Goal: Task Accomplishment & Management: Use online tool/utility

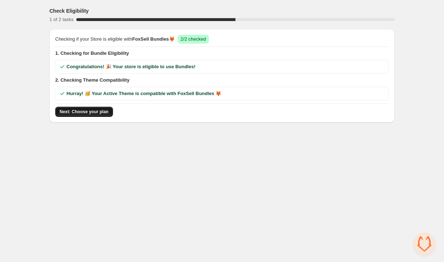
click at [103, 112] on span "Next: Choose your plan" at bounding box center [84, 112] width 49 height 6
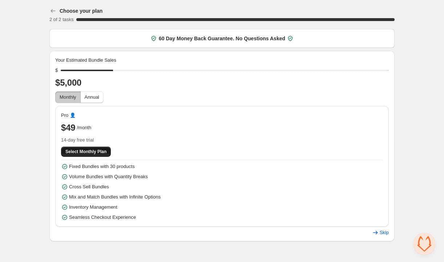
click at [92, 149] on span "Select Monthly Plan" at bounding box center [85, 152] width 41 height 6
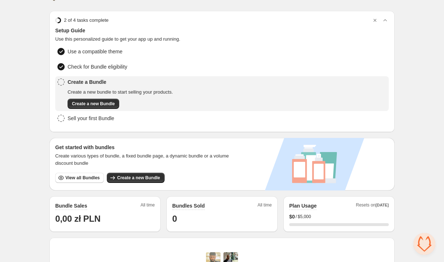
scroll to position [26, 0]
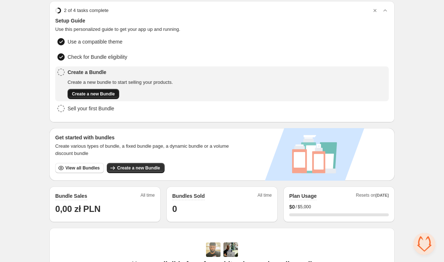
click at [115, 93] on span "Create a new Bundle" at bounding box center [93, 94] width 43 height 6
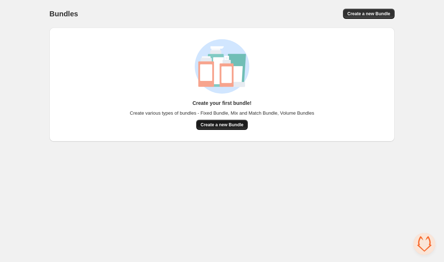
click at [203, 124] on span "Create a new Bundle" at bounding box center [221, 125] width 43 height 6
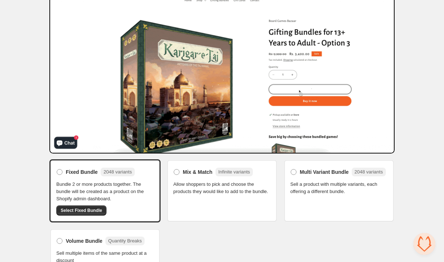
scroll to position [62, 0]
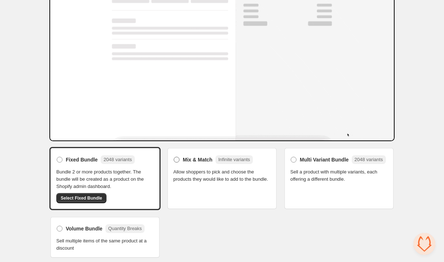
click at [197, 155] on div "Mix & Match Infinite variants" at bounding box center [218, 159] width 70 height 9
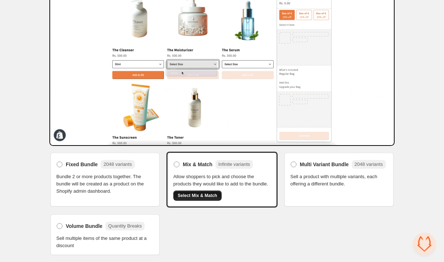
click at [199, 193] on button "Select Mix & Match" at bounding box center [197, 196] width 48 height 10
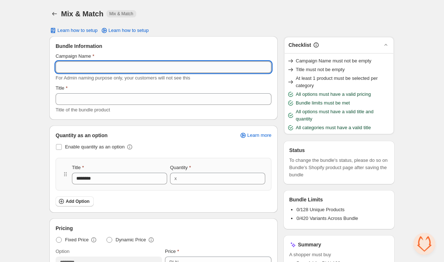
click at [138, 71] on input "Campaign Name" at bounding box center [164, 67] width 216 height 12
type input "**********"
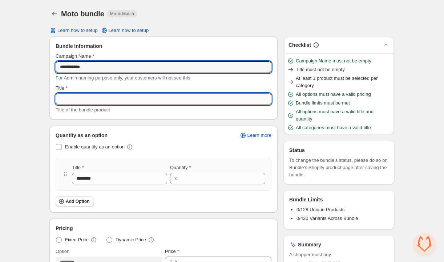
click at [134, 97] on input "Title" at bounding box center [164, 99] width 216 height 12
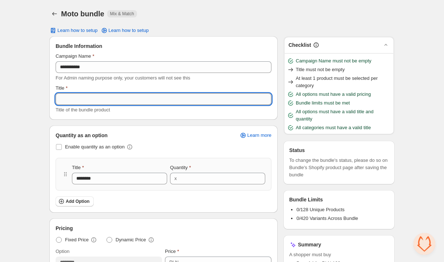
paste input "**********"
type input "**********"
click at [87, 149] on span "Enable quantity as an option" at bounding box center [95, 146] width 60 height 5
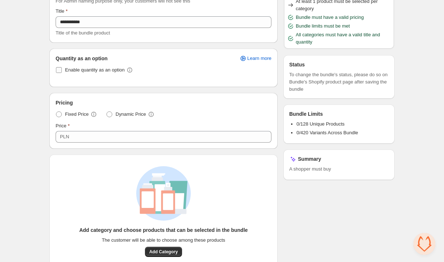
scroll to position [80, 0]
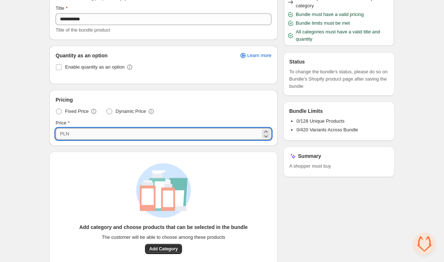
click at [108, 132] on input "***" at bounding box center [165, 134] width 189 height 12
click at [112, 113] on span at bounding box center [109, 112] width 6 height 6
click at [76, 134] on input "***" at bounding box center [163, 134] width 194 height 12
drag, startPoint x: 68, startPoint y: 133, endPoint x: 81, endPoint y: 134, distance: 13.1
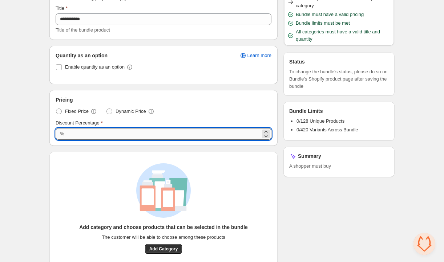
click at [81, 134] on input "***" at bounding box center [163, 134] width 194 height 12
type input "**"
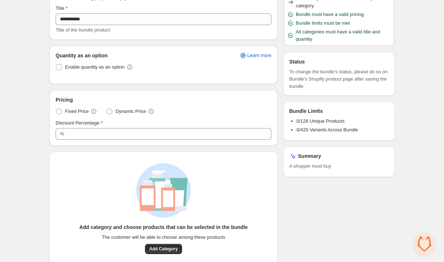
click at [42, 130] on div "**********" at bounding box center [222, 155] width 362 height 471
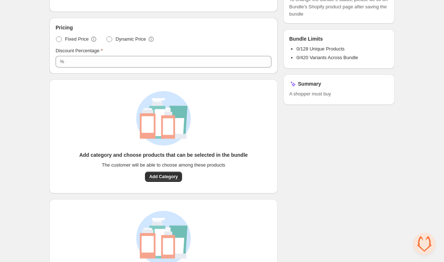
scroll to position [209, 0]
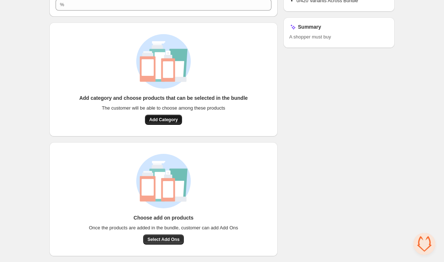
click at [150, 116] on button "Add Category" at bounding box center [163, 120] width 37 height 10
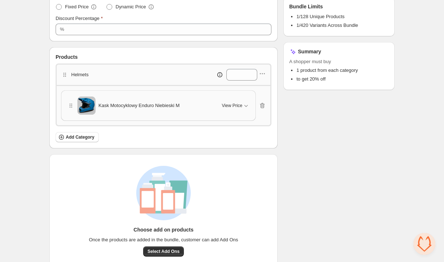
scroll to position [195, 0]
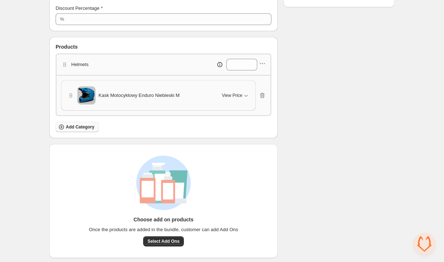
click at [94, 128] on button "Add Category" at bounding box center [77, 127] width 43 height 10
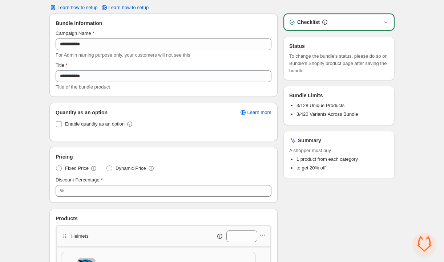
scroll to position [0, 0]
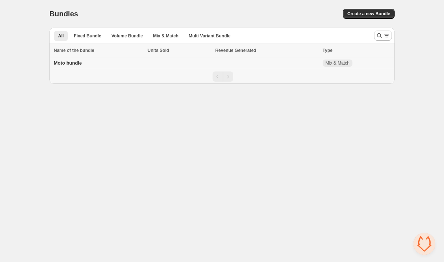
click at [109, 66] on div "Moto bundle" at bounding box center [98, 63] width 89 height 7
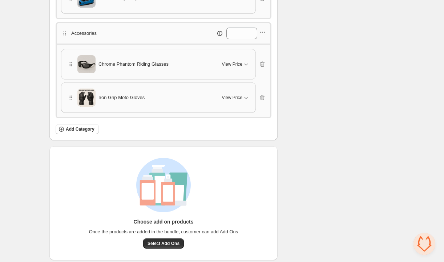
scroll to position [261, 0]
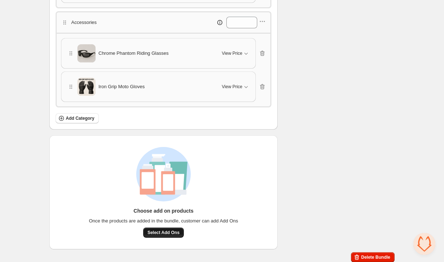
click at [152, 230] on span "Select Add Ons" at bounding box center [163, 233] width 32 height 6
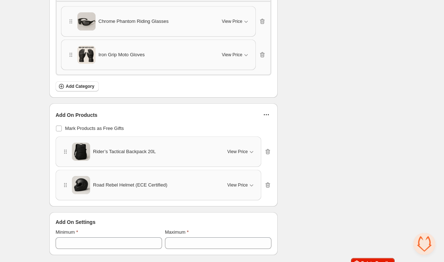
scroll to position [298, 0]
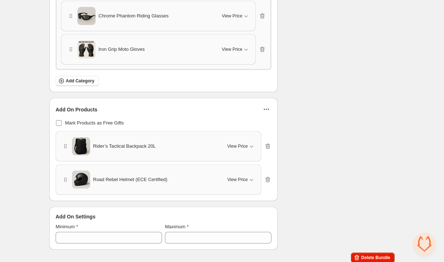
click at [115, 120] on span "Mark Products as Free Gifts" at bounding box center [94, 122] width 59 height 5
click at [241, 143] on span "View Price" at bounding box center [237, 146] width 20 height 6
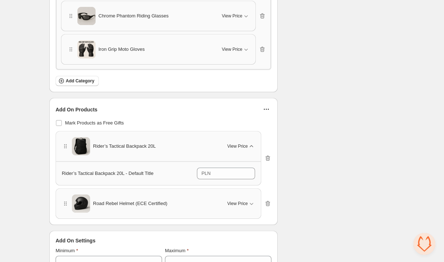
click at [241, 143] on span "View Price" at bounding box center [237, 146] width 20 height 6
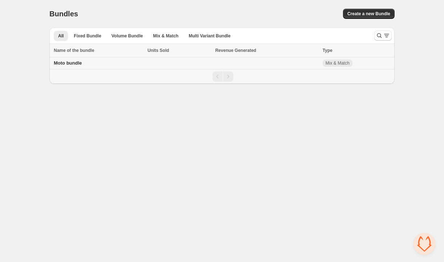
click at [90, 65] on div "Moto bundle" at bounding box center [98, 63] width 89 height 7
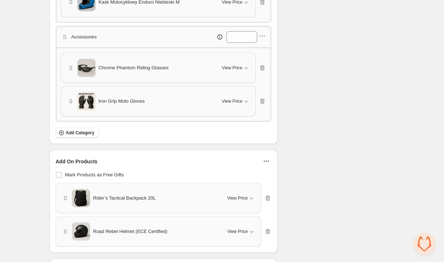
scroll to position [191, 0]
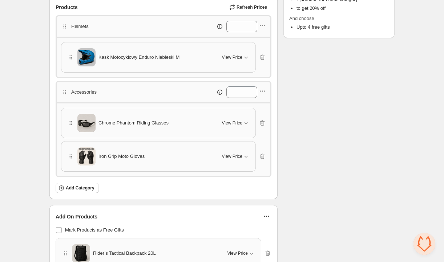
click at [261, 91] on icon "button" at bounding box center [261, 90] width 7 height 7
click at [253, 115] on span "Edit products" at bounding box center [265, 114] width 39 height 7
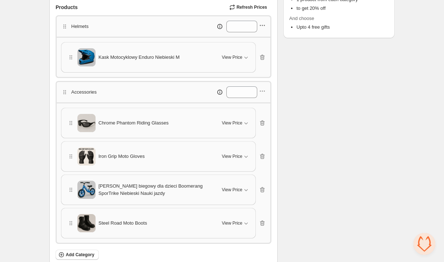
click at [264, 26] on icon "button" at bounding box center [261, 25] width 7 height 7
click at [256, 50] on span "Edit products" at bounding box center [265, 51] width 39 height 7
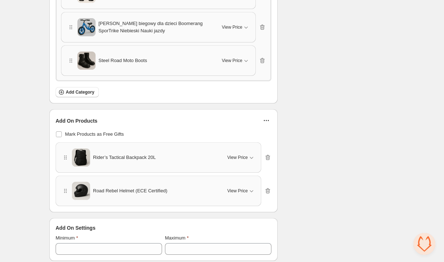
scroll to position [399, 0]
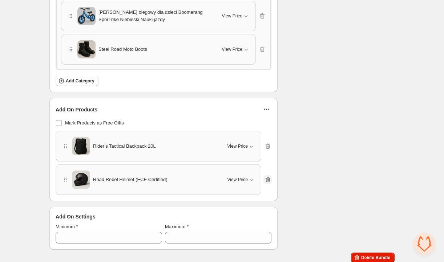
click at [267, 176] on icon "button" at bounding box center [267, 179] width 7 height 7
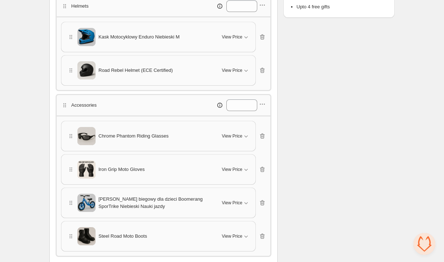
scroll to position [194, 0]
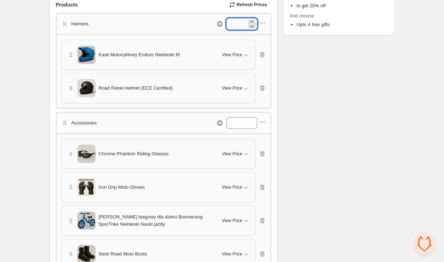
click at [233, 26] on input "*" at bounding box center [236, 24] width 20 height 12
type input "*"
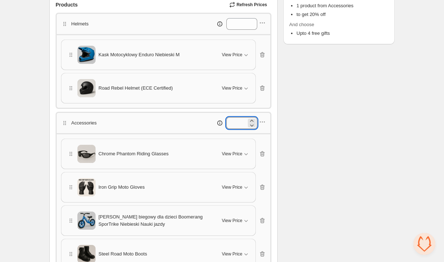
drag, startPoint x: 233, startPoint y: 117, endPoint x: 225, endPoint y: 118, distance: 8.4
click at [226, 118] on input "*" at bounding box center [236, 123] width 20 height 12
type input "*"
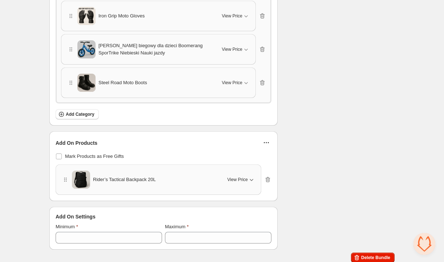
click at [246, 177] on span "View Price" at bounding box center [237, 180] width 20 height 6
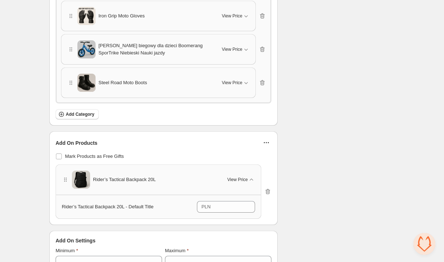
click at [265, 139] on icon "button" at bounding box center [265, 142] width 7 height 7
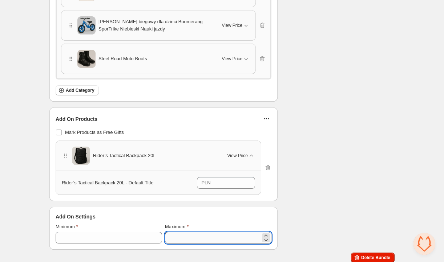
click at [202, 234] on input "*" at bounding box center [212, 238] width 95 height 12
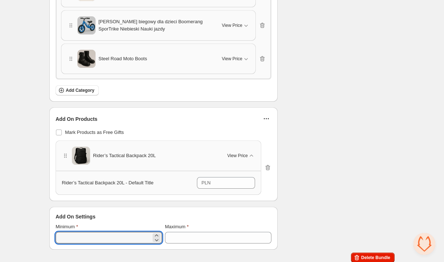
drag, startPoint x: 66, startPoint y: 234, endPoint x: 55, endPoint y: 234, distance: 10.9
click at [55, 234] on div "Add On Settings Minimum * Maximum *" at bounding box center [163, 228] width 227 height 42
type input "*"
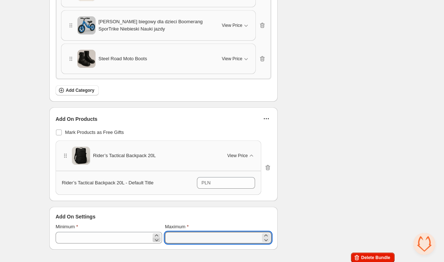
drag, startPoint x: 175, startPoint y: 237, endPoint x: 156, endPoint y: 237, distance: 18.9
click at [156, 237] on div "Minimum * Maximum *" at bounding box center [164, 233] width 216 height 20
type input "*"
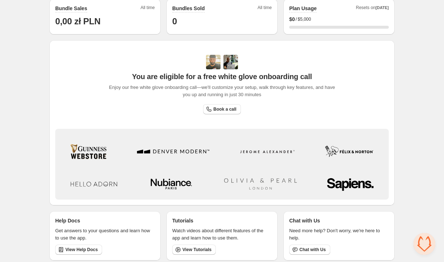
scroll to position [204, 0]
